Goal: Transaction & Acquisition: Book appointment/travel/reservation

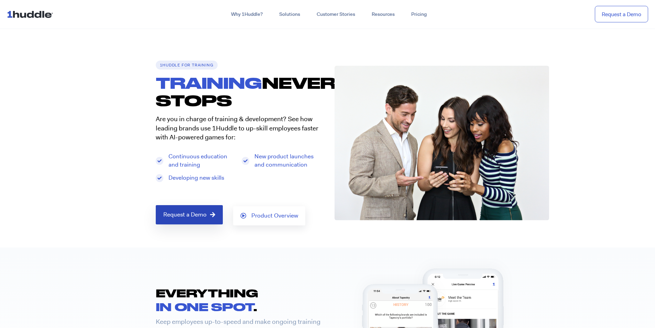
click at [183, 218] on span "Request a Demo" at bounding box center [184, 214] width 43 height 6
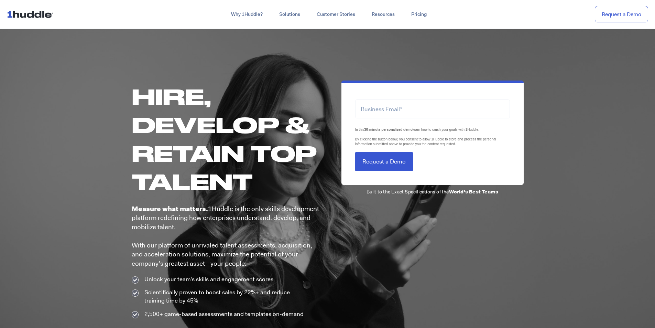
click at [25, 6] on nav "Why 1Huddle? How It Works Science of Learning Gamification What We Stand For FA…" at bounding box center [327, 14] width 655 height 29
click at [27, 17] on img at bounding box center [31, 14] width 49 height 13
